Goal: Navigation & Orientation: Understand site structure

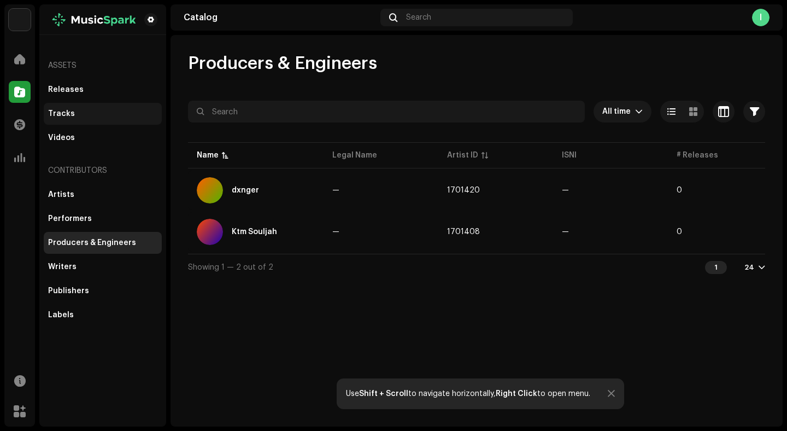
click at [58, 116] on div "Tracks" at bounding box center [61, 113] width 27 height 9
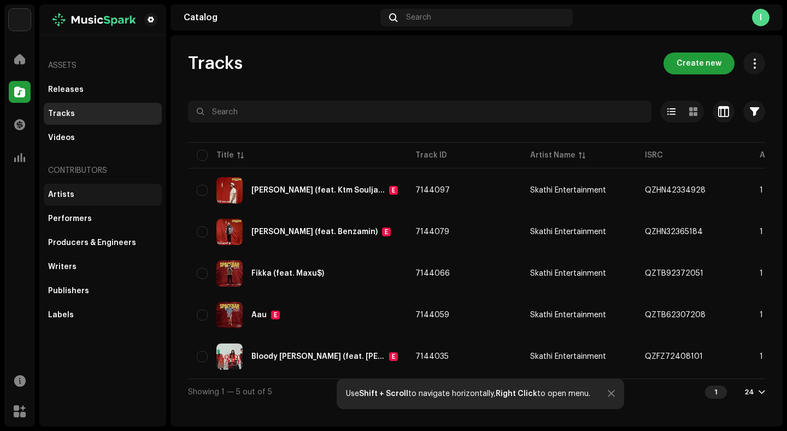
click at [68, 195] on div "Artists" at bounding box center [61, 194] width 26 height 9
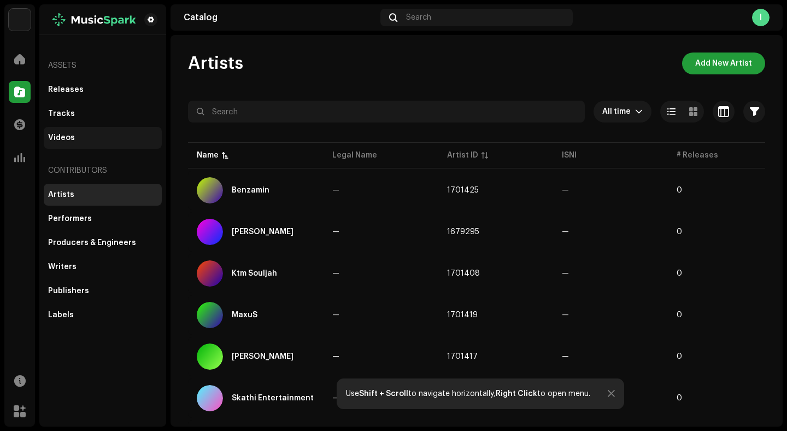
click at [69, 137] on div "Videos" at bounding box center [61, 137] width 27 height 9
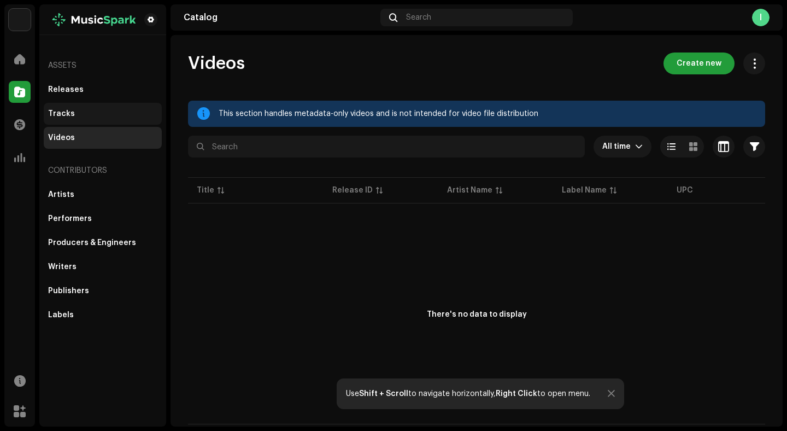
click at [65, 117] on div "Tracks" at bounding box center [61, 113] width 27 height 9
